Goal: Transaction & Acquisition: Purchase product/service

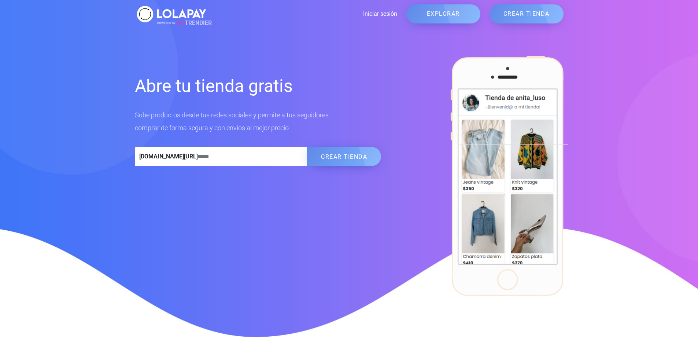
click at [434, 17] on link "EXPLORAR" at bounding box center [443, 13] width 74 height 19
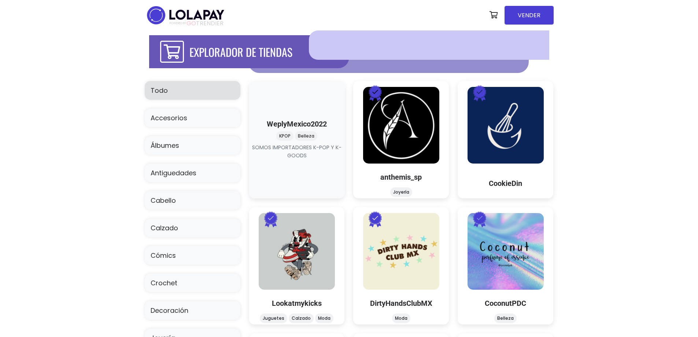
click at [297, 160] on link at bounding box center [297, 160] width 0 height 0
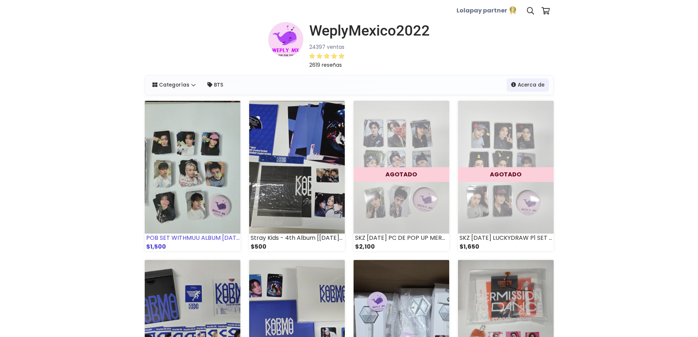
click at [213, 186] on img at bounding box center [193, 167] width 96 height 133
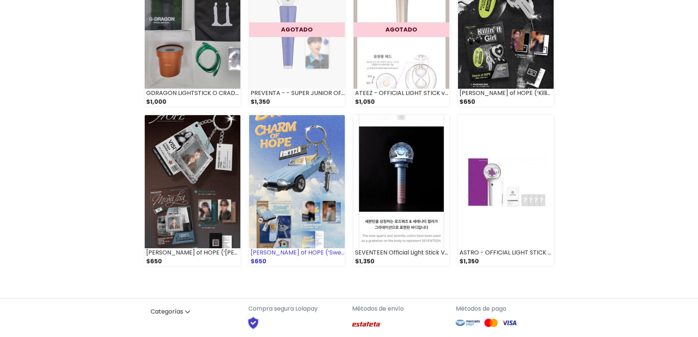
scroll to position [454, 0]
